Goal: Task Accomplishment & Management: Manage account settings

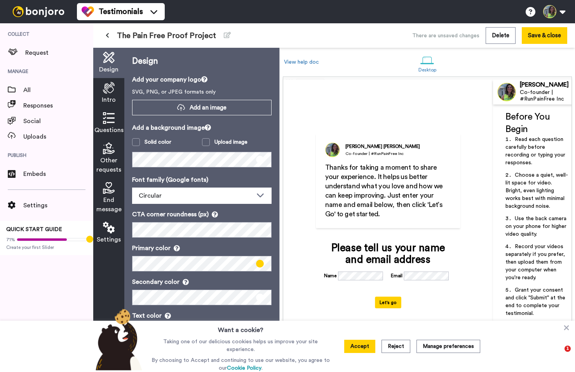
click at [298, 27] on div "The Pain Free Proof Project There are unsaved changes Delete Save & close" at bounding box center [334, 35] width 482 height 24
click at [59, 103] on span "Responses" at bounding box center [58, 105] width 70 height 9
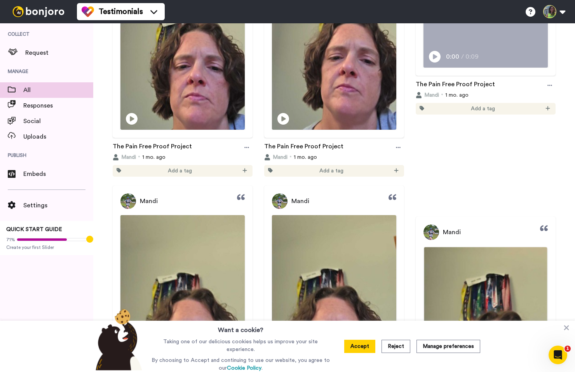
scroll to position [151, 0]
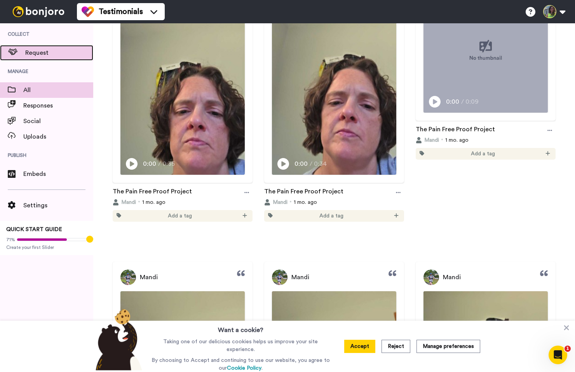
click at [52, 56] on span "Request" at bounding box center [59, 52] width 68 height 9
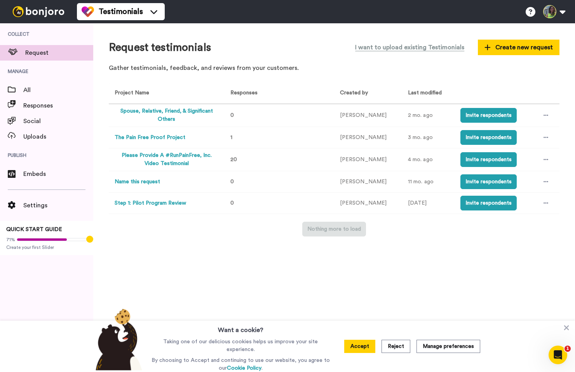
click at [174, 137] on button "The Pain Free Proof Project" at bounding box center [150, 138] width 71 height 8
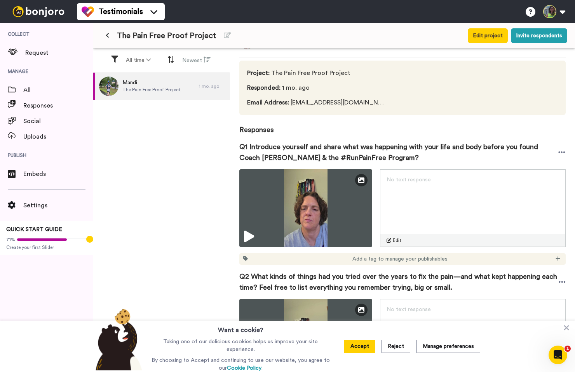
scroll to position [29, 0]
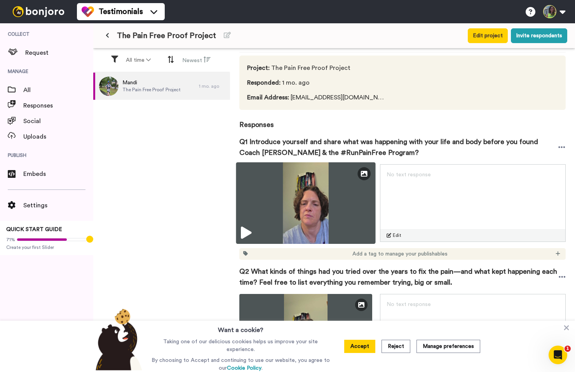
click at [245, 233] on icon at bounding box center [246, 233] width 10 height 12
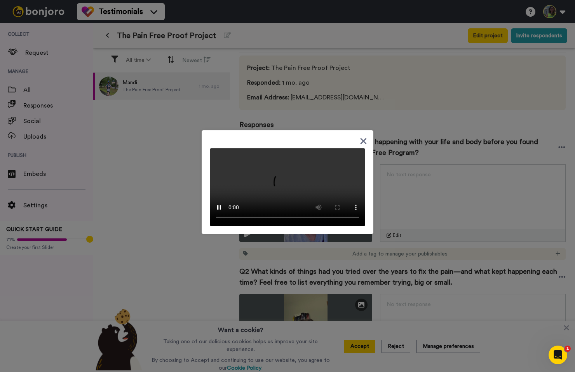
click at [363, 136] on icon at bounding box center [363, 141] width 7 height 10
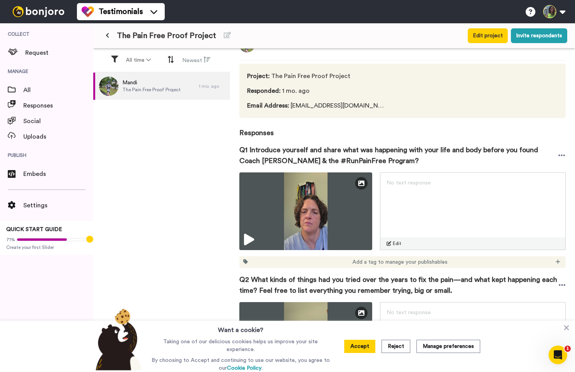
scroll to position [0, 0]
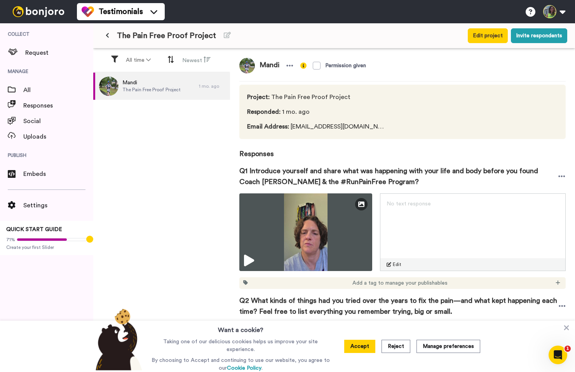
click at [555, 45] on div "The Pain Free Proof Project Edit project Invite respondents" at bounding box center [334, 35] width 482 height 25
click at [554, 41] on button "Invite respondents" at bounding box center [539, 35] width 56 height 15
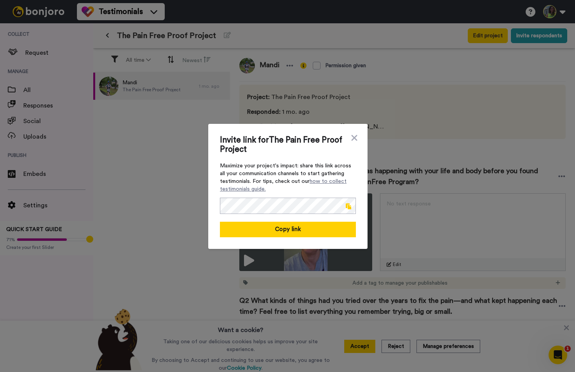
click at [346, 203] on span at bounding box center [348, 206] width 5 height 6
click at [353, 137] on icon at bounding box center [354, 137] width 8 height 9
